Goal: Task Accomplishment & Management: Manage account settings

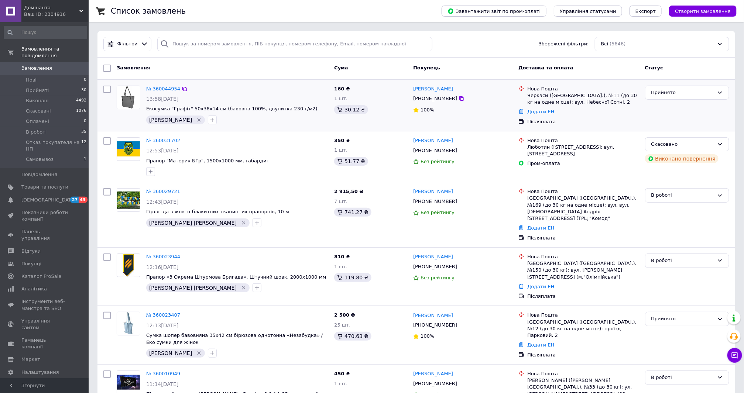
click at [196, 120] on icon "Видалити мітку" at bounding box center [199, 120] width 6 height 6
